Goal: Check status: Check status

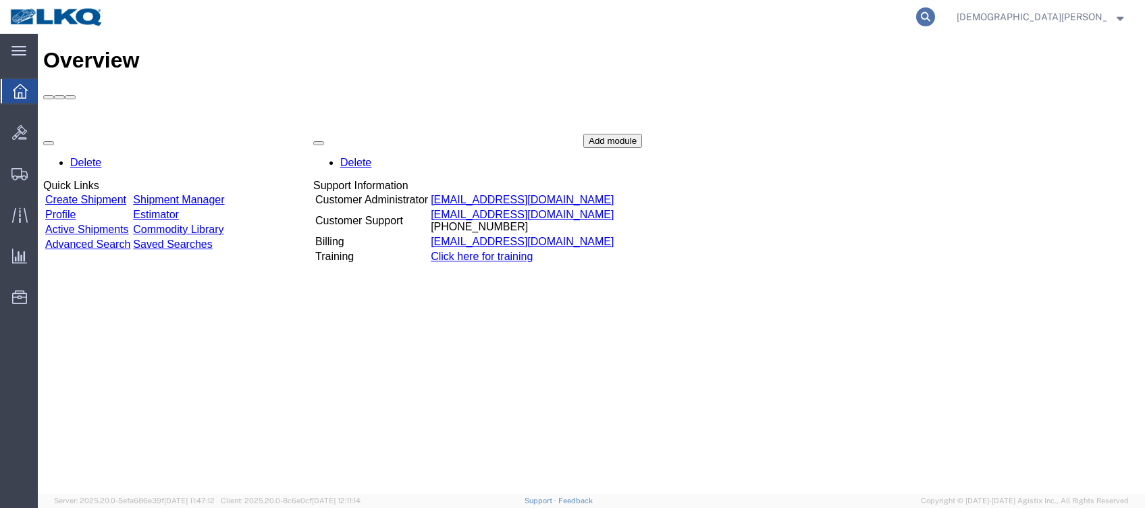
click at [935, 13] on icon at bounding box center [925, 16] width 19 height 19
click at [784, 30] on input "search" at bounding box center [711, 17] width 410 height 32
type input "57048282"
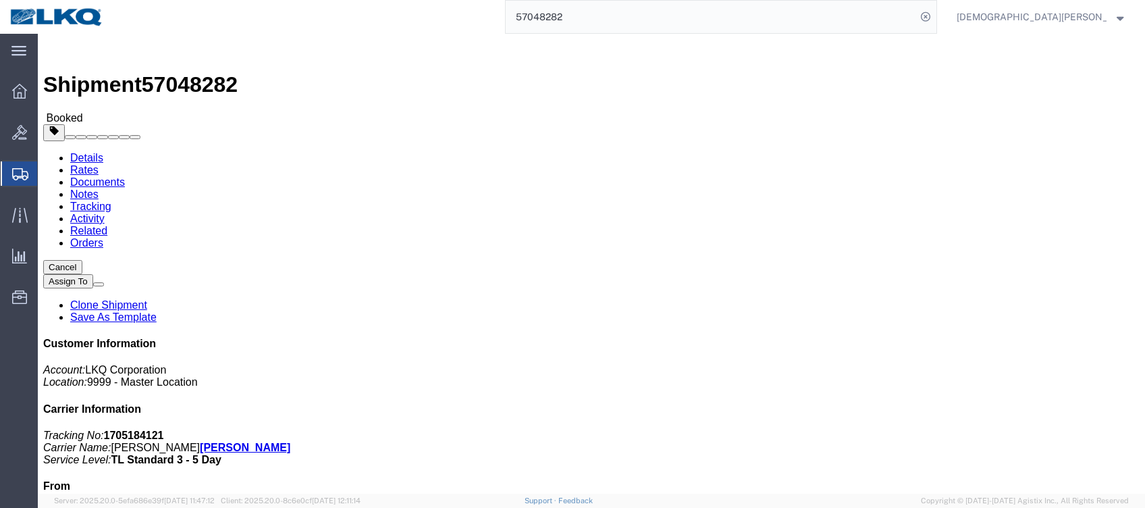
click link "Rates"
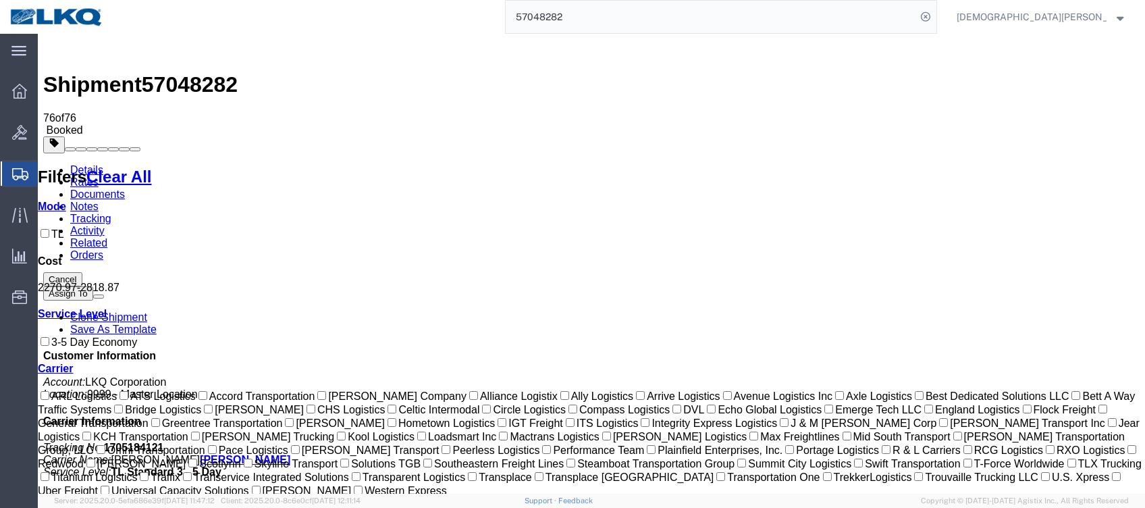
click at [48, 171] on span "Shipments" at bounding box center [42, 173] width 11 height 27
